Goal: Task Accomplishment & Management: Use online tool/utility

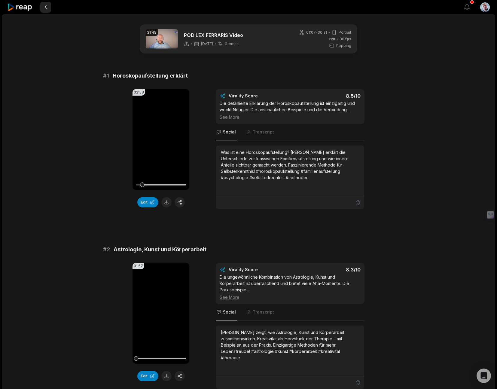
click at [45, 8] on button at bounding box center [45, 7] width 11 height 11
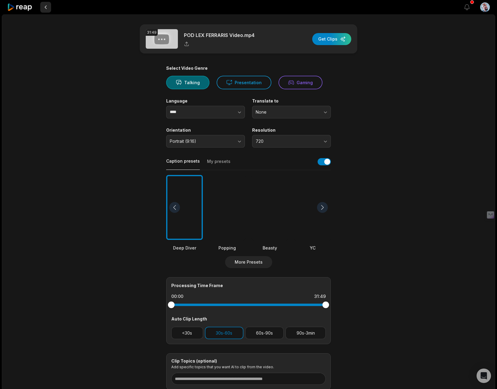
click at [46, 8] on button at bounding box center [45, 7] width 11 height 11
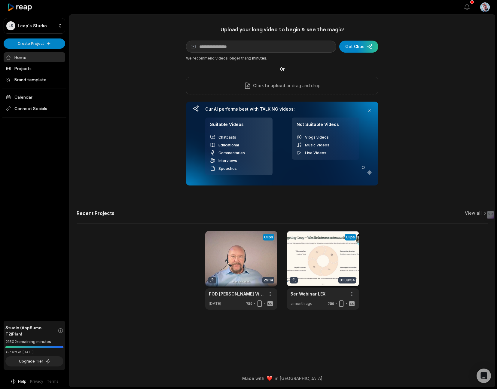
click at [23, 57] on link "Home" at bounding box center [35, 57] width 62 height 10
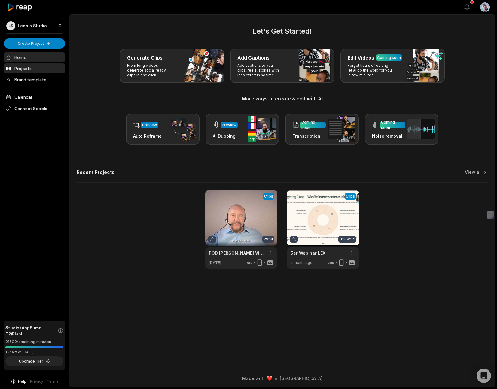
click at [21, 68] on link "Projects" at bounding box center [35, 68] width 62 height 10
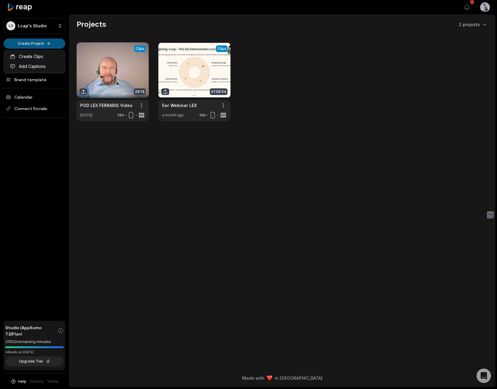
click at [35, 44] on html "LS Lcap's Studio Create Project Home Projects Brand template Calendar Connect S…" at bounding box center [248, 194] width 497 height 389
click at [33, 56] on link "Create Clips" at bounding box center [34, 56] width 59 height 10
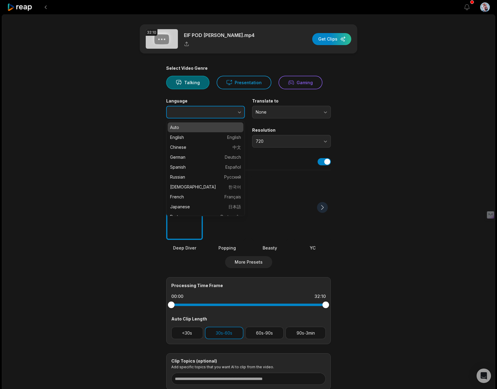
click at [239, 112] on icon "button" at bounding box center [239, 112] width 6 height 6
type input "******"
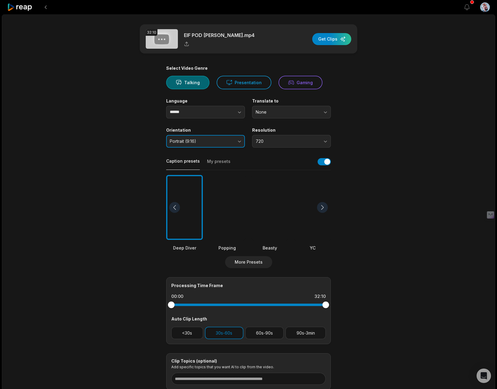
click at [239, 142] on button "Portrait (9:16)" at bounding box center [205, 141] width 79 height 13
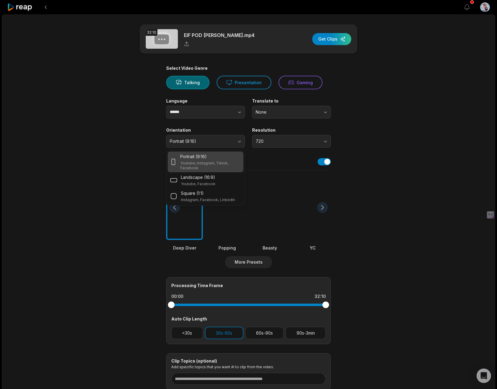
click at [211, 159] on div "Portrait (9:16) Youtube, Instagram, Tiktok, Facebook" at bounding box center [210, 161] width 61 height 17
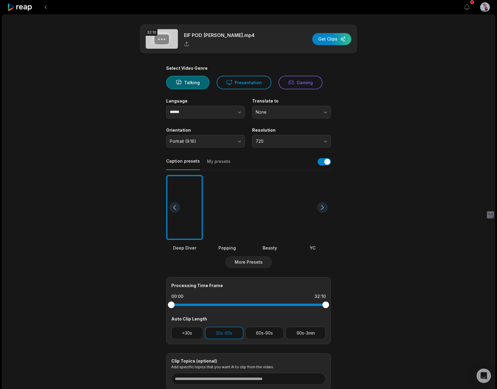
click at [269, 224] on div at bounding box center [269, 207] width 37 height 65
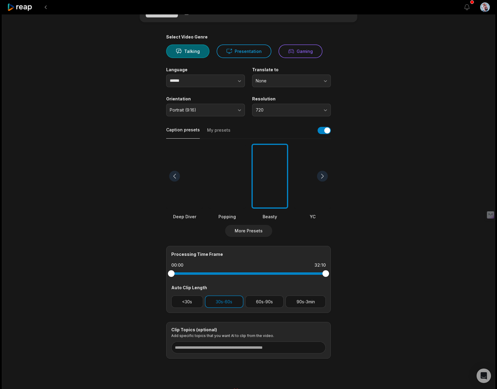
scroll to position [44, 0]
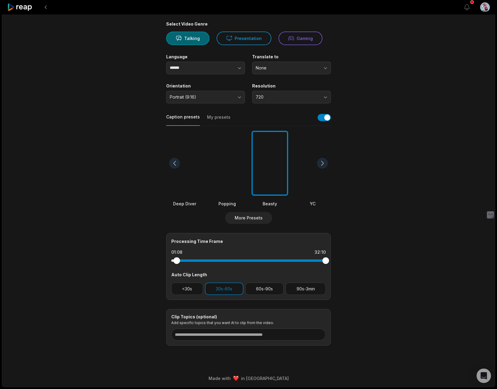
drag, startPoint x: 172, startPoint y: 261, endPoint x: 177, endPoint y: 261, distance: 4.8
click at [177, 261] on div at bounding box center [176, 260] width 7 height 7
drag, startPoint x: 324, startPoint y: 260, endPoint x: 320, endPoint y: 260, distance: 4.8
click at [320, 260] on div at bounding box center [319, 260] width 7 height 7
click at [271, 290] on button "60s-90s" at bounding box center [264, 288] width 39 height 12
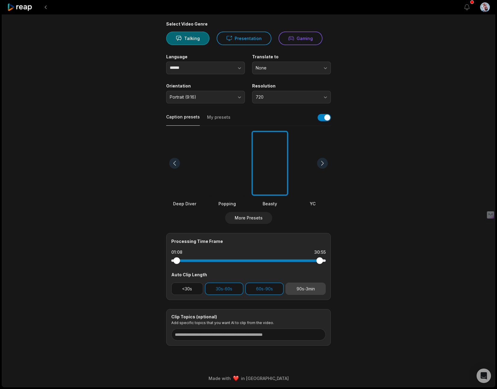
click at [299, 289] on button "90s-3min" at bounding box center [305, 288] width 40 height 12
click at [226, 291] on button "30s-60s" at bounding box center [224, 288] width 38 height 12
click at [264, 291] on button "60s-90s" at bounding box center [264, 288] width 39 height 12
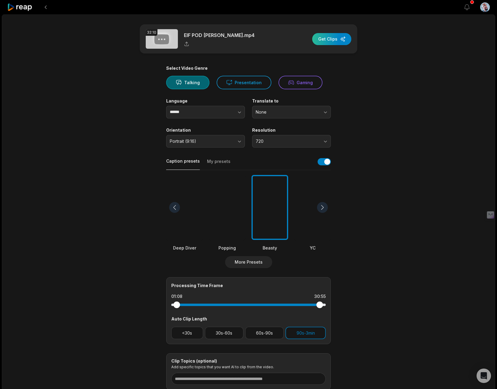
click at [329, 40] on div "button" at bounding box center [331, 39] width 39 height 12
